Goal: Transaction & Acquisition: Purchase product/service

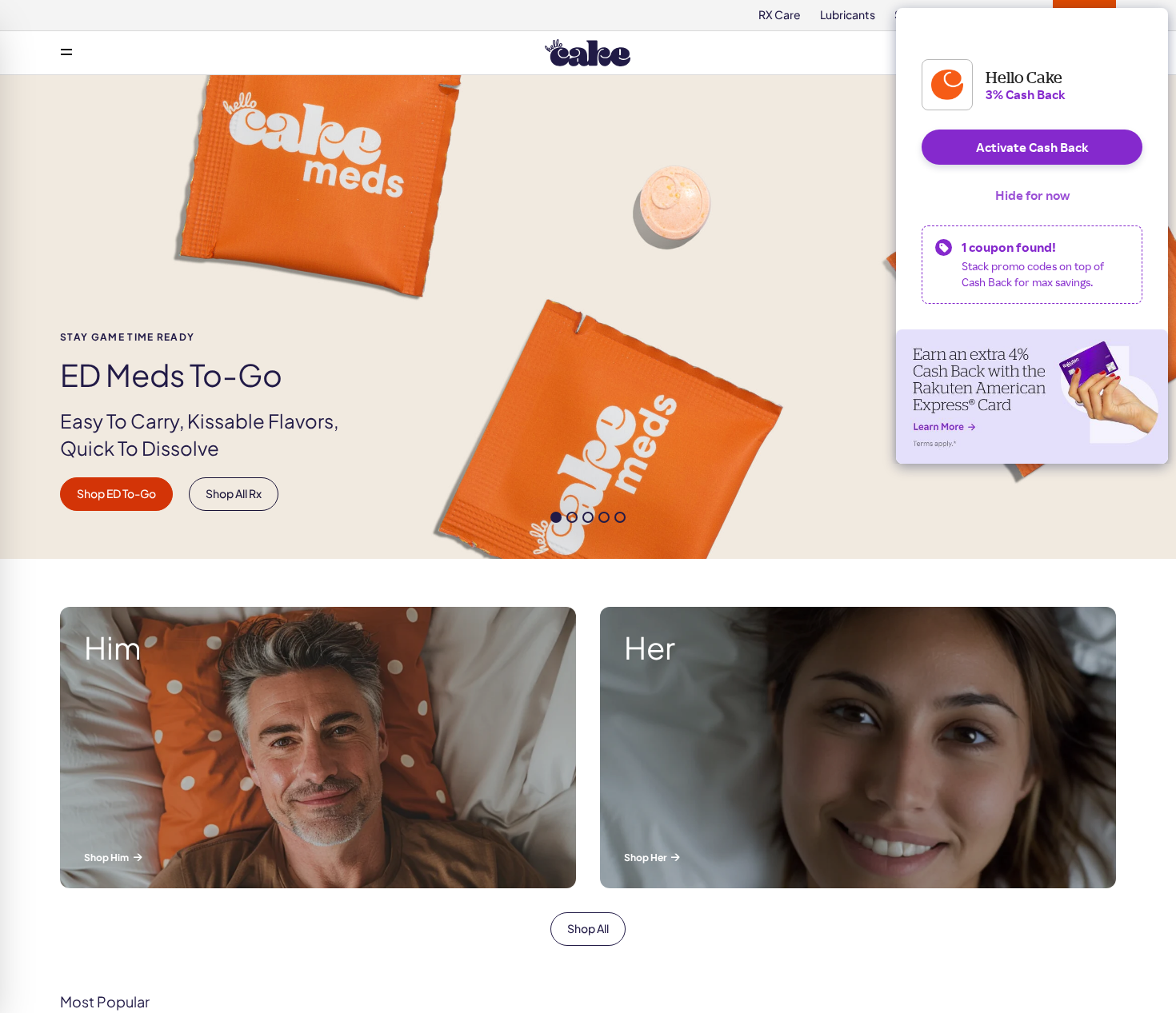
click at [1007, 208] on button "Hide for now" at bounding box center [1033, 195] width 100 height 35
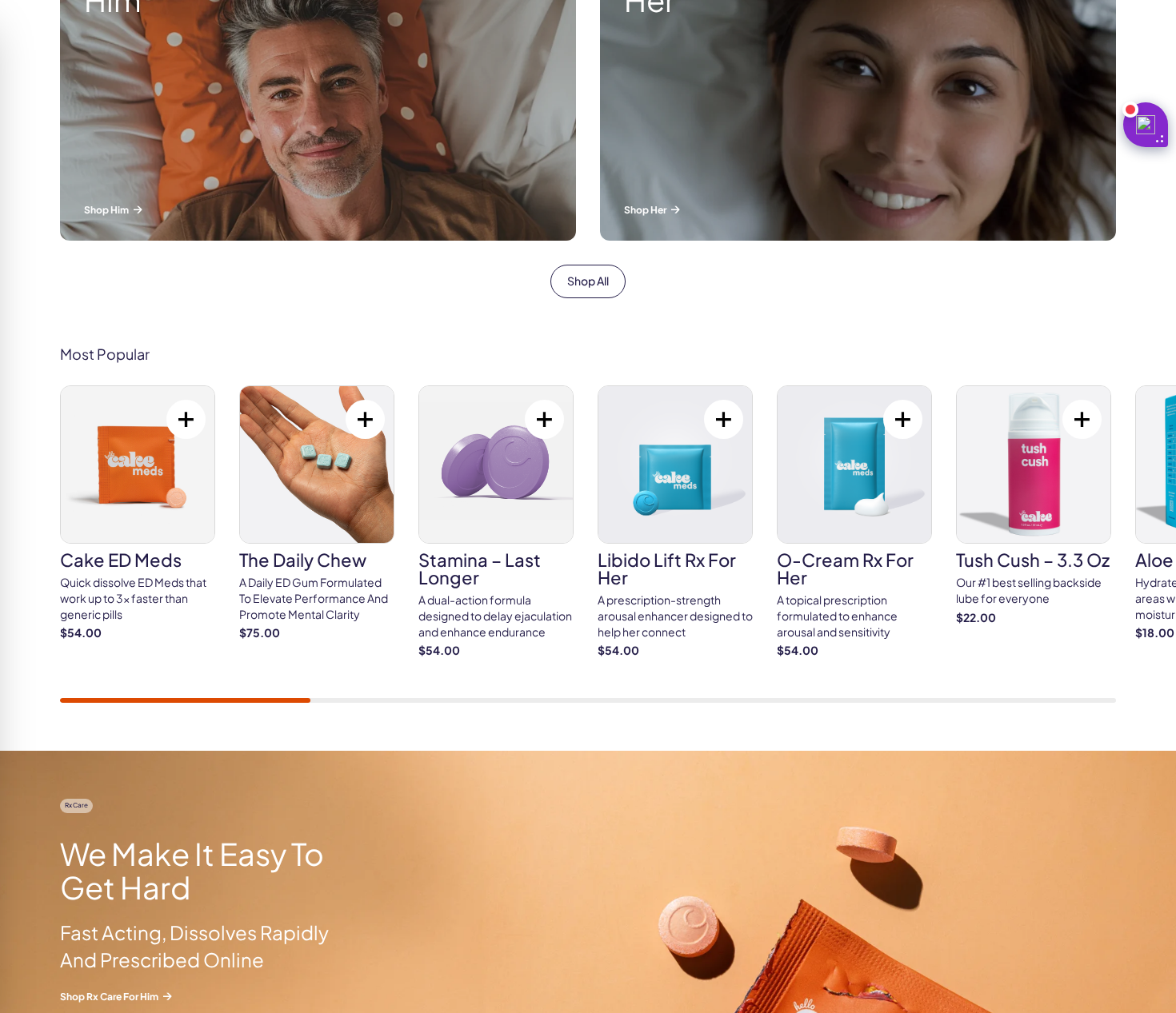
scroll to position [646, 0]
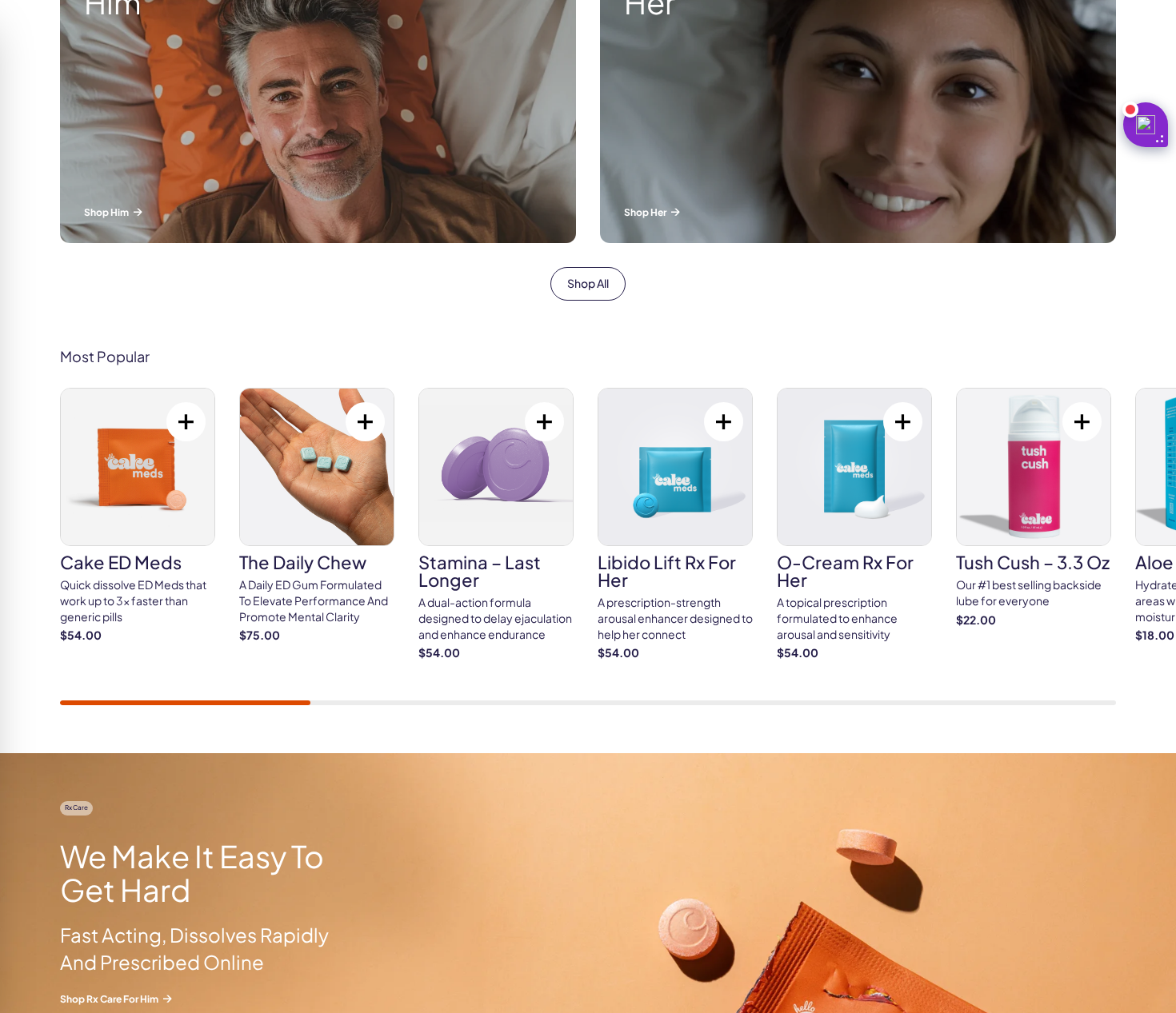
click at [251, 704] on div at bounding box center [184, 703] width 251 height 5
drag, startPoint x: 246, startPoint y: 706, endPoint x: 358, endPoint y: 688, distance: 113.4
click at [358, 688] on div "Most Popular Cake ED Meds Quick dissolve ED Meds that work up to 3x faster than…" at bounding box center [588, 527] width 1176 height 453
drag, startPoint x: 304, startPoint y: 699, endPoint x: 441, endPoint y: 696, distance: 137.0
click at [441, 696] on div "Cake ED Meds Quick dissolve ED Meds that work up to 3x faster than generic pill…" at bounding box center [587, 547] width 1056 height 317
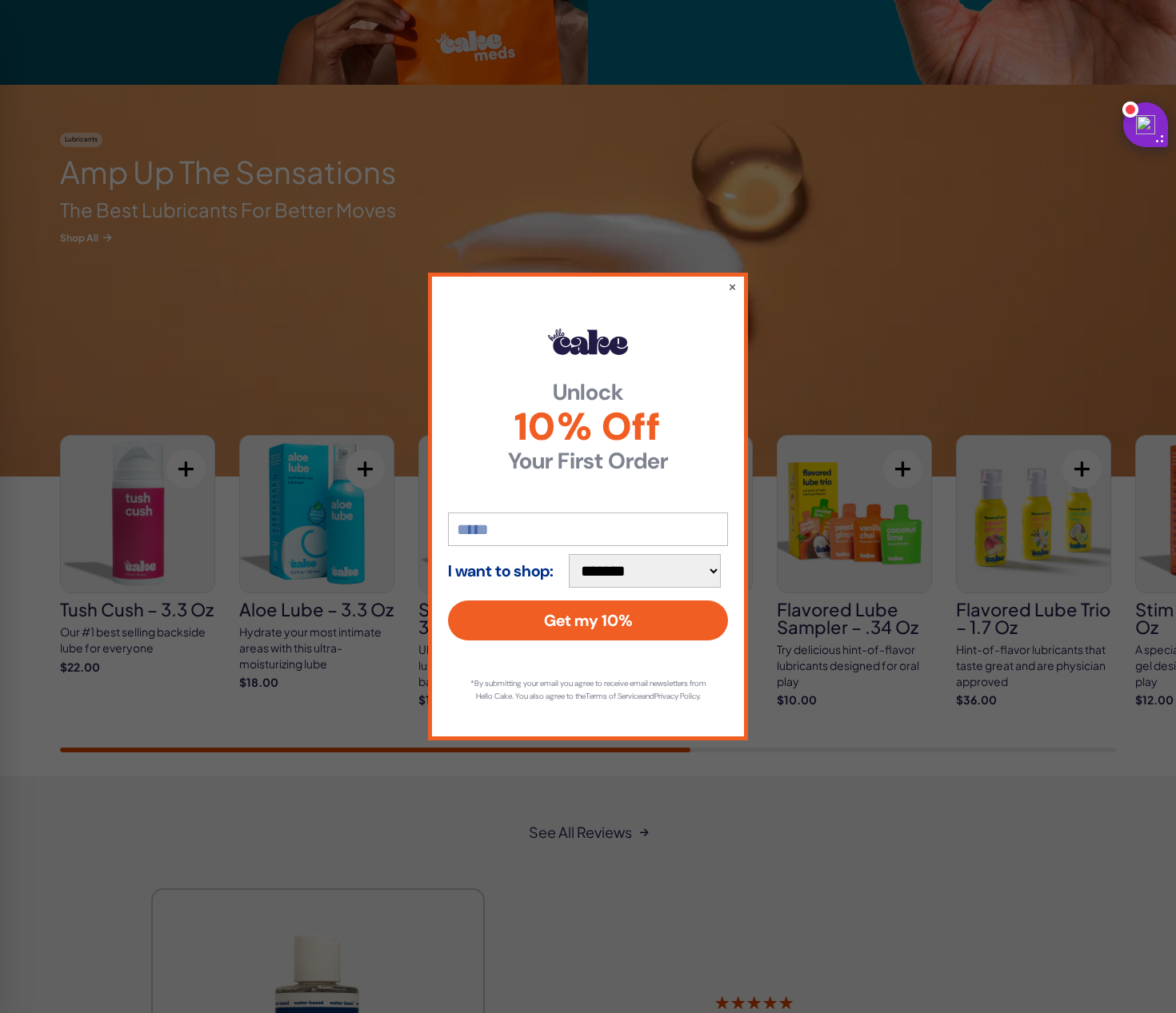
scroll to position [0, 0]
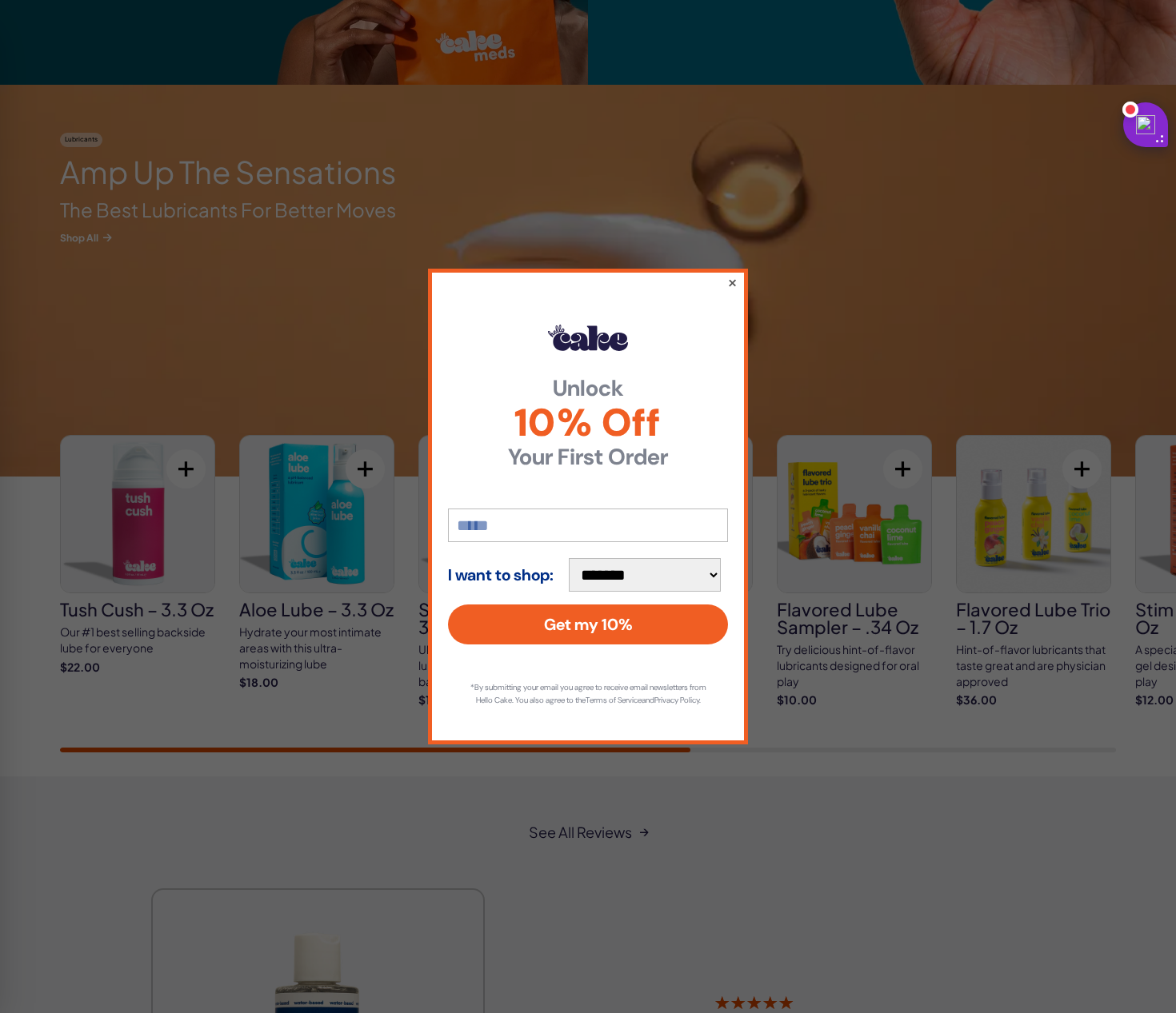
click at [729, 279] on button "×" at bounding box center [732, 283] width 10 height 19
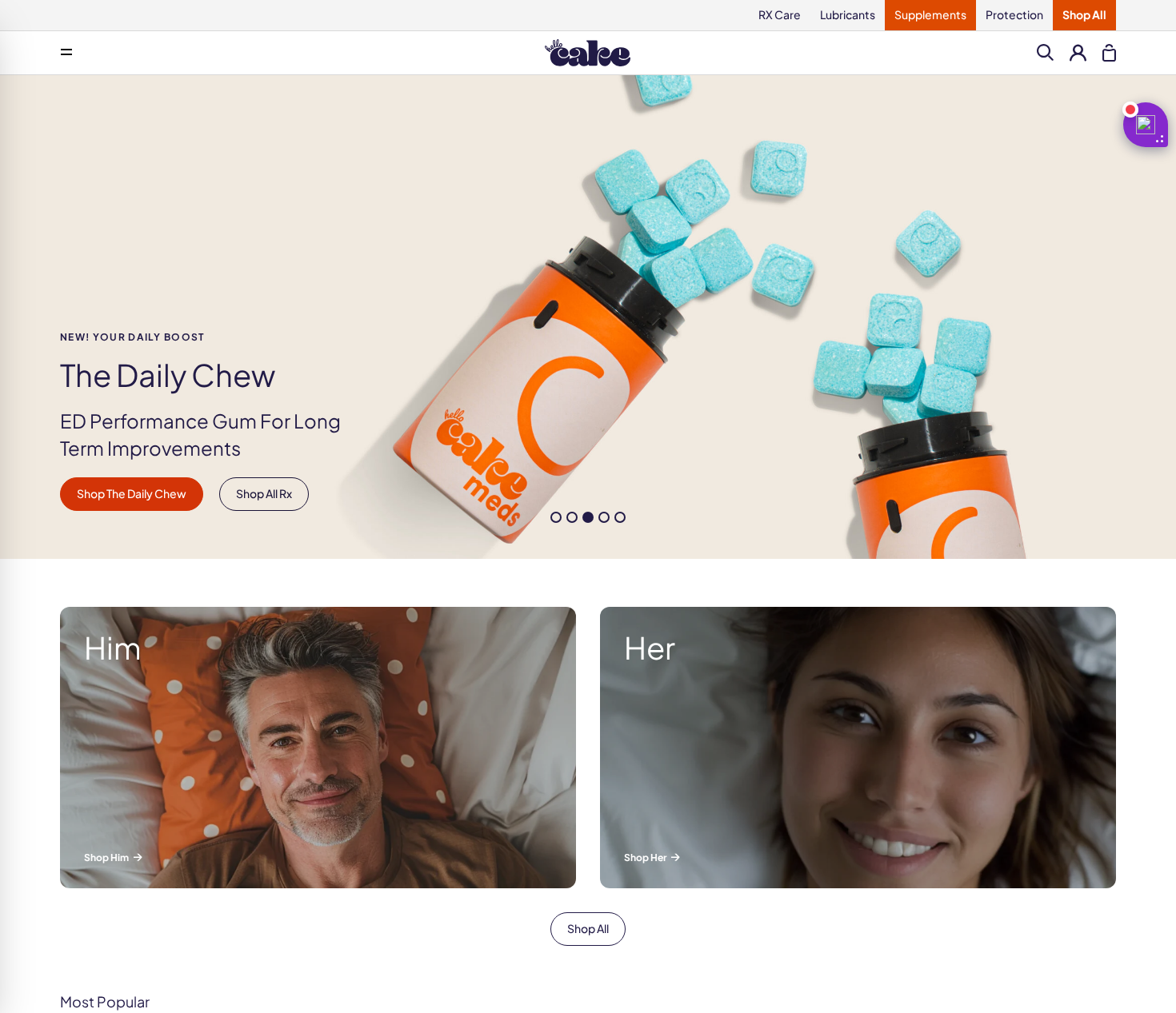
click at [902, 14] on link "Supplements" at bounding box center [930, 15] width 91 height 31
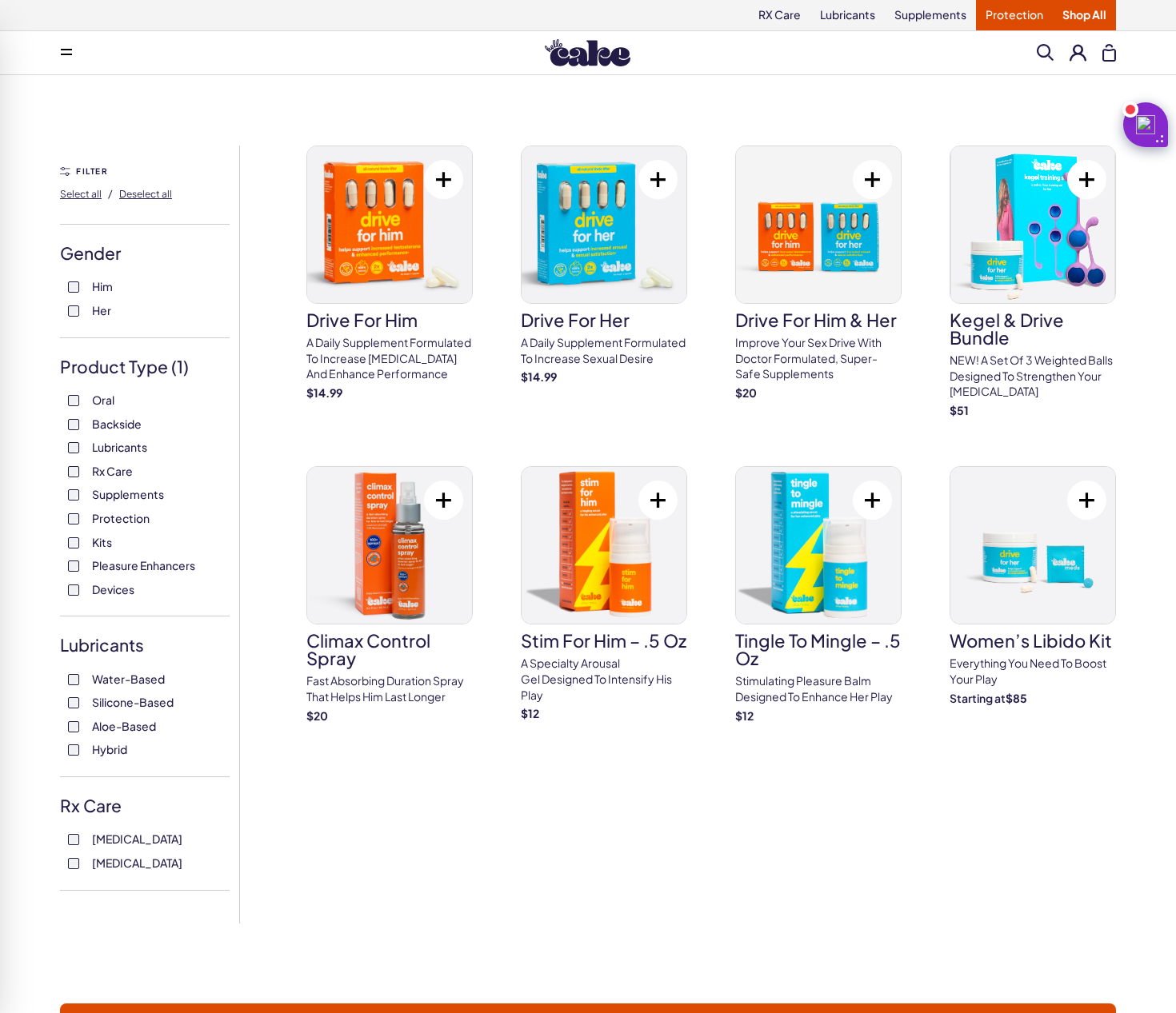
click at [991, 14] on link "Protection" at bounding box center [1014, 15] width 77 height 31
